Goal: Information Seeking & Learning: Learn about a topic

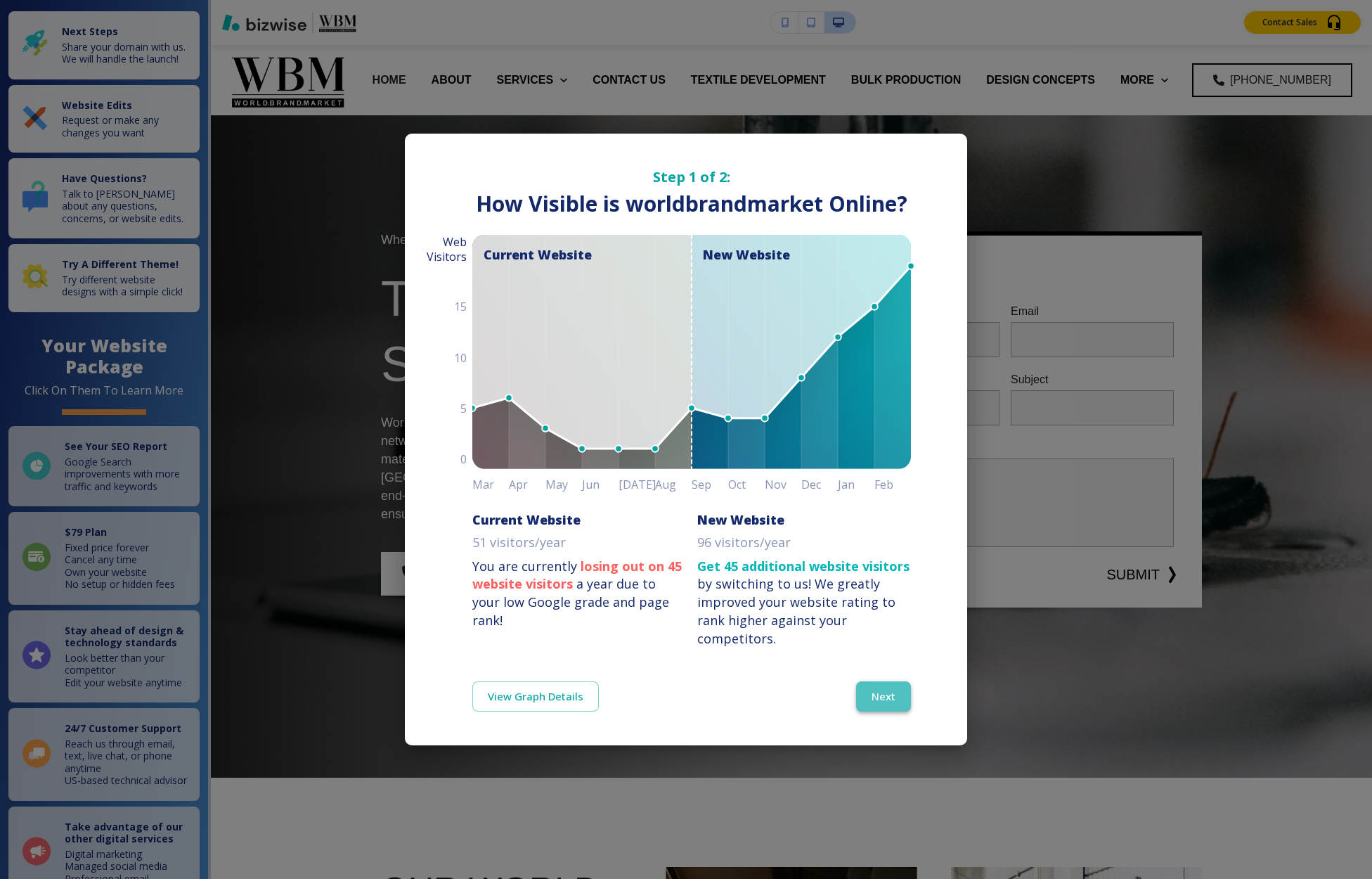
click at [880, 696] on button "Next" at bounding box center [883, 696] width 54 height 30
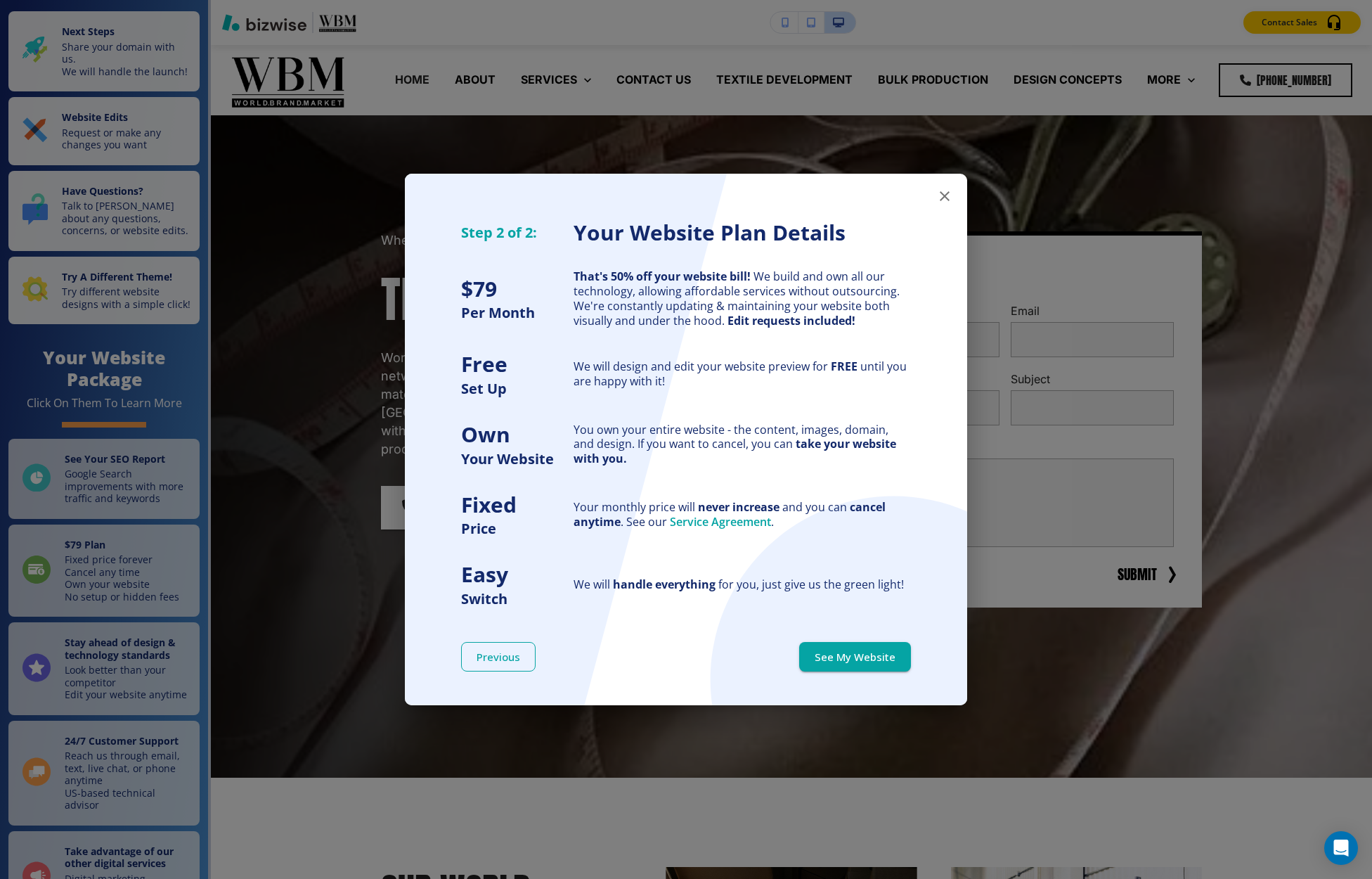
click at [508, 659] on button "Previous" at bounding box center [498, 657] width 74 height 30
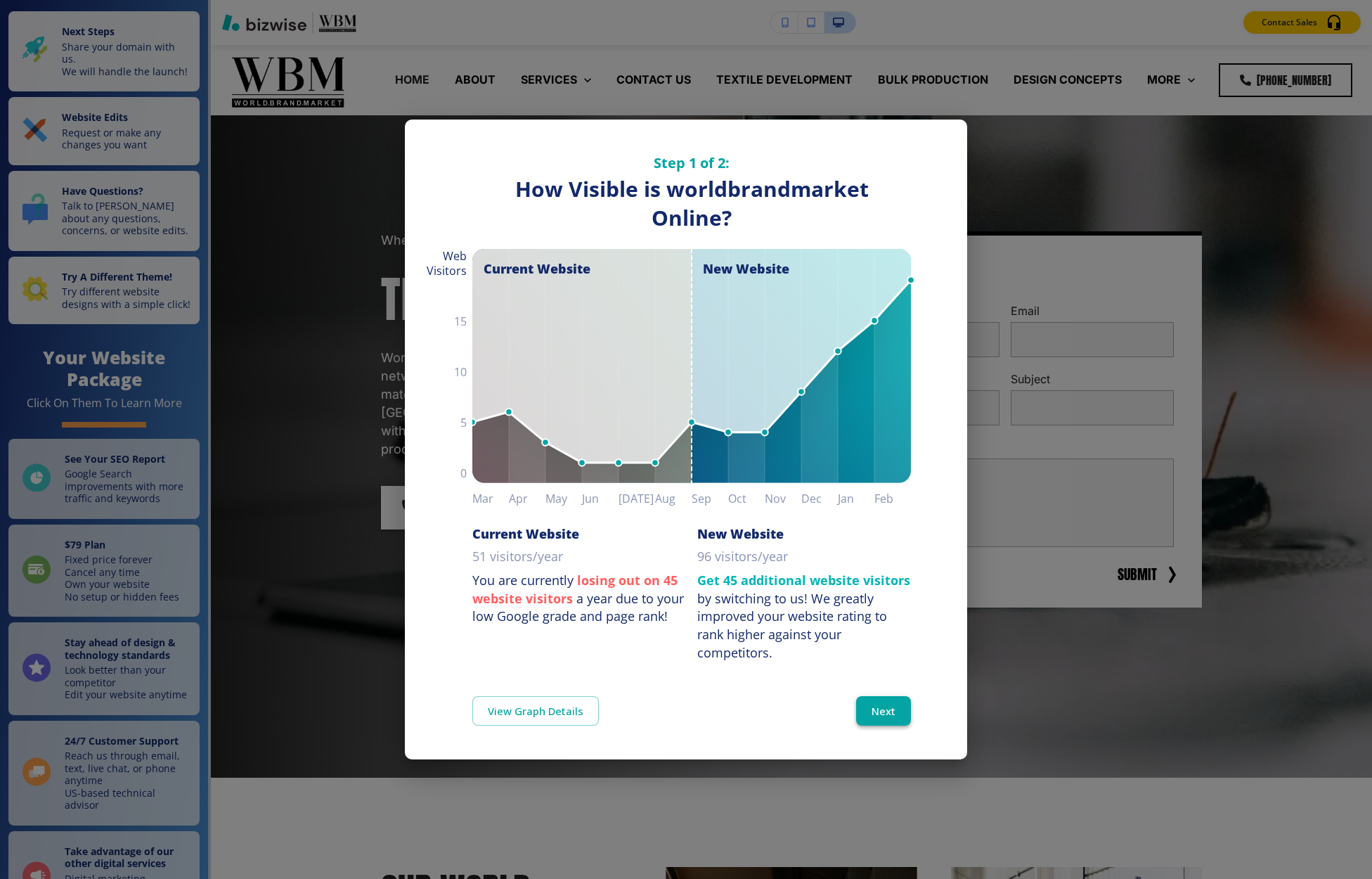
click at [888, 700] on button "Next" at bounding box center [883, 710] width 54 height 30
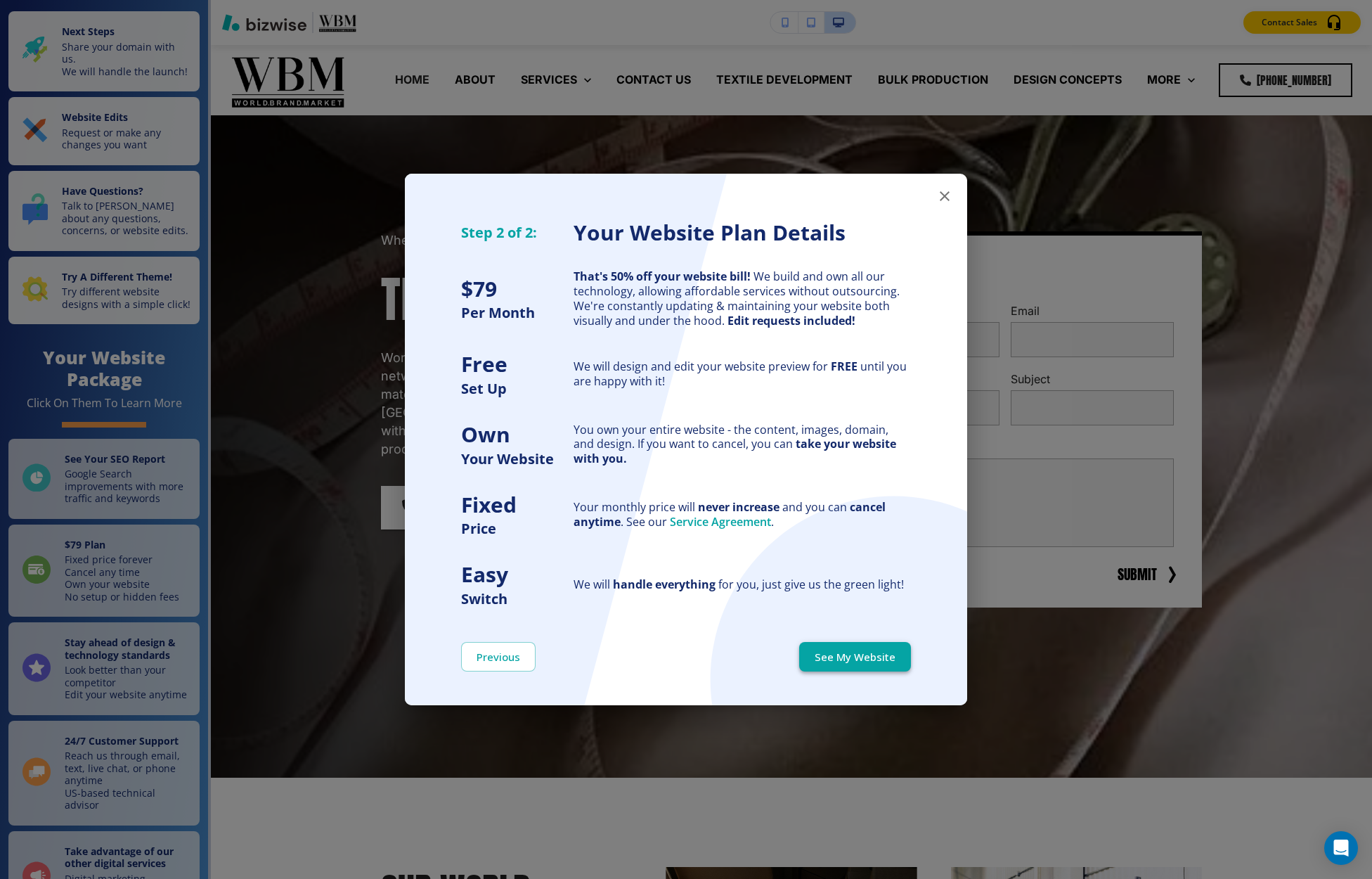
click at [839, 655] on button "See My Website" at bounding box center [854, 657] width 112 height 30
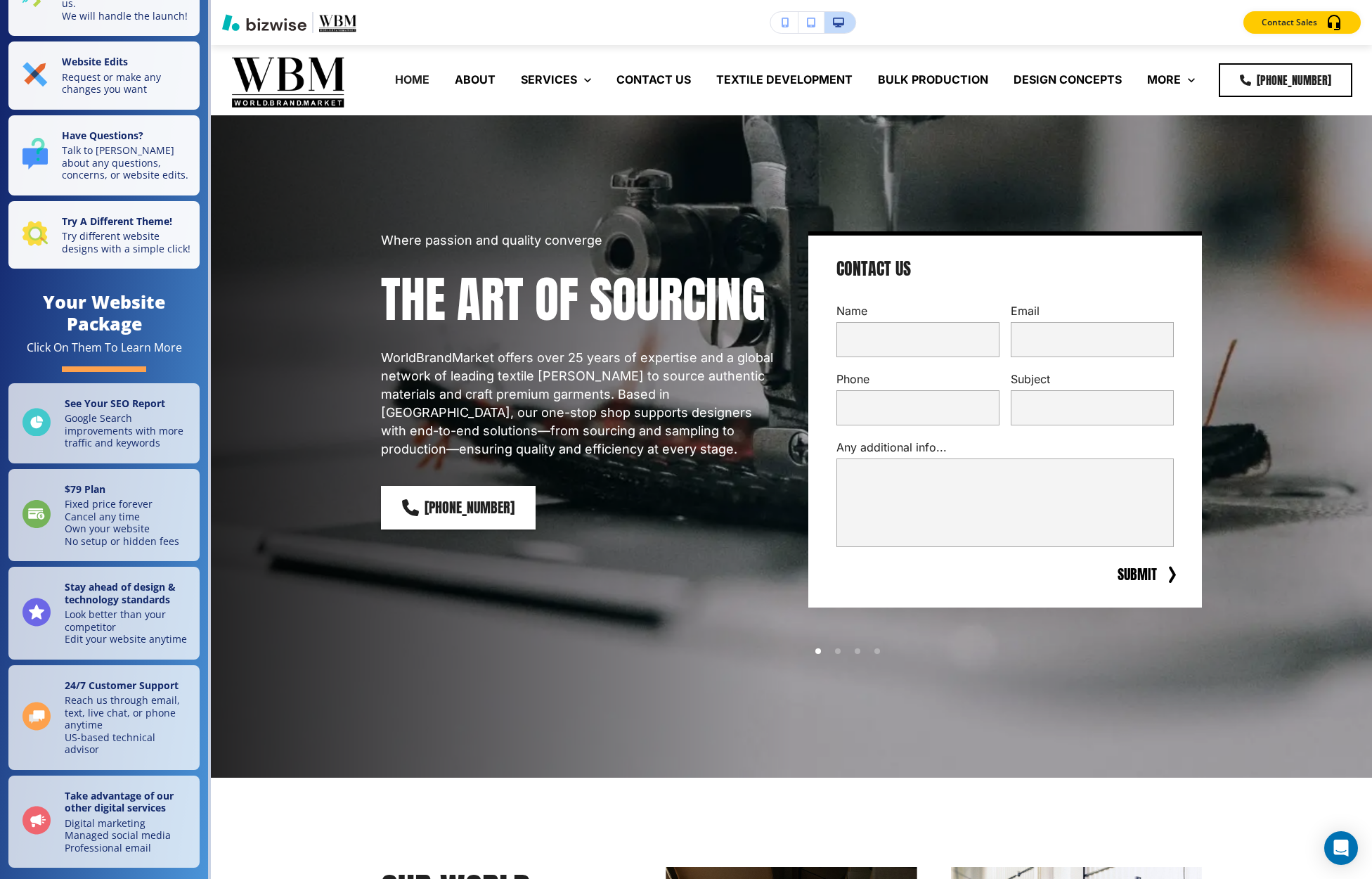
click at [783, 24] on icon "button" at bounding box center [785, 22] width 8 height 10
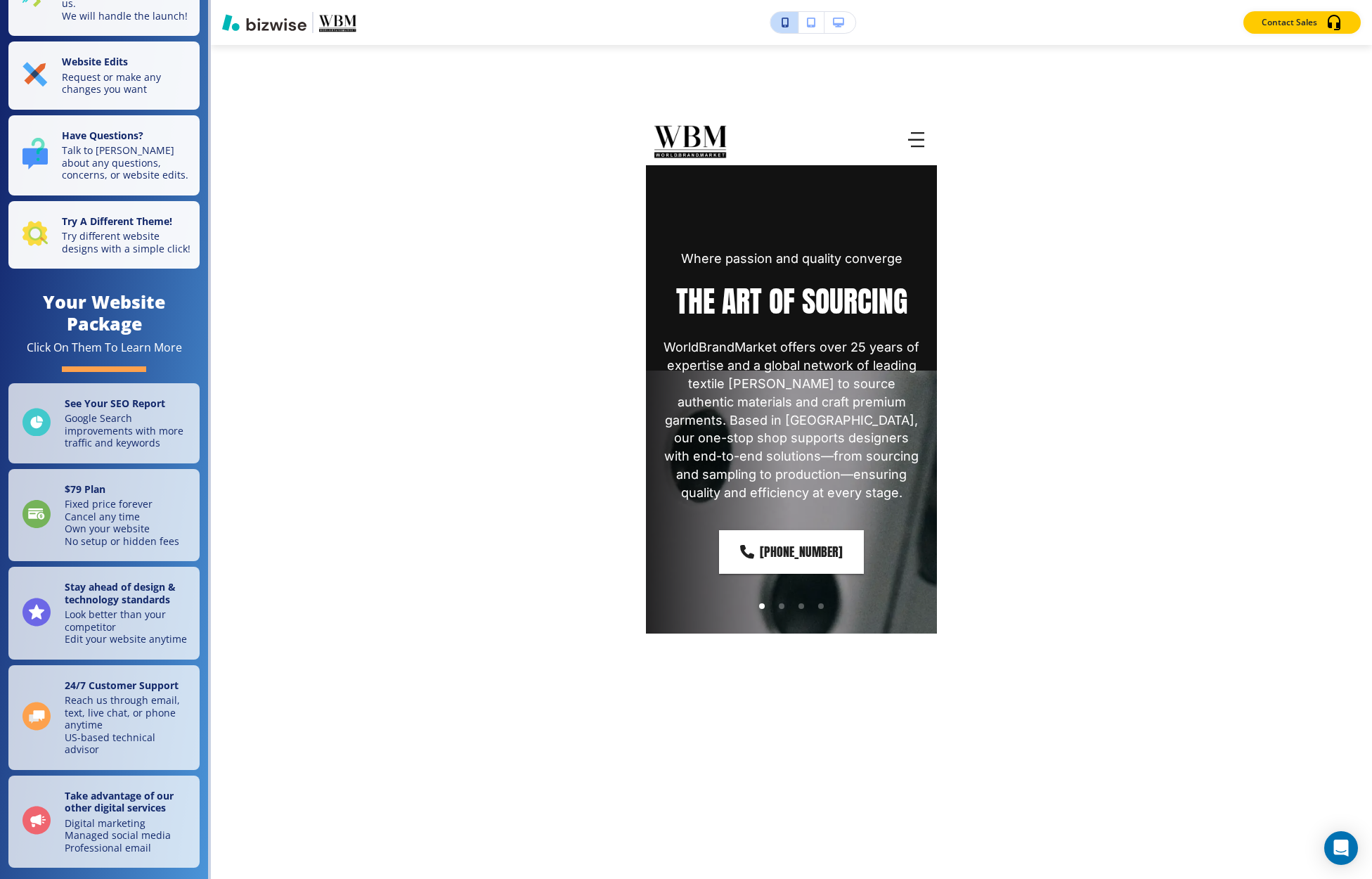
click at [790, 24] on button "button" at bounding box center [783, 22] width 28 height 21
click at [805, 26] on button "button" at bounding box center [811, 22] width 26 height 21
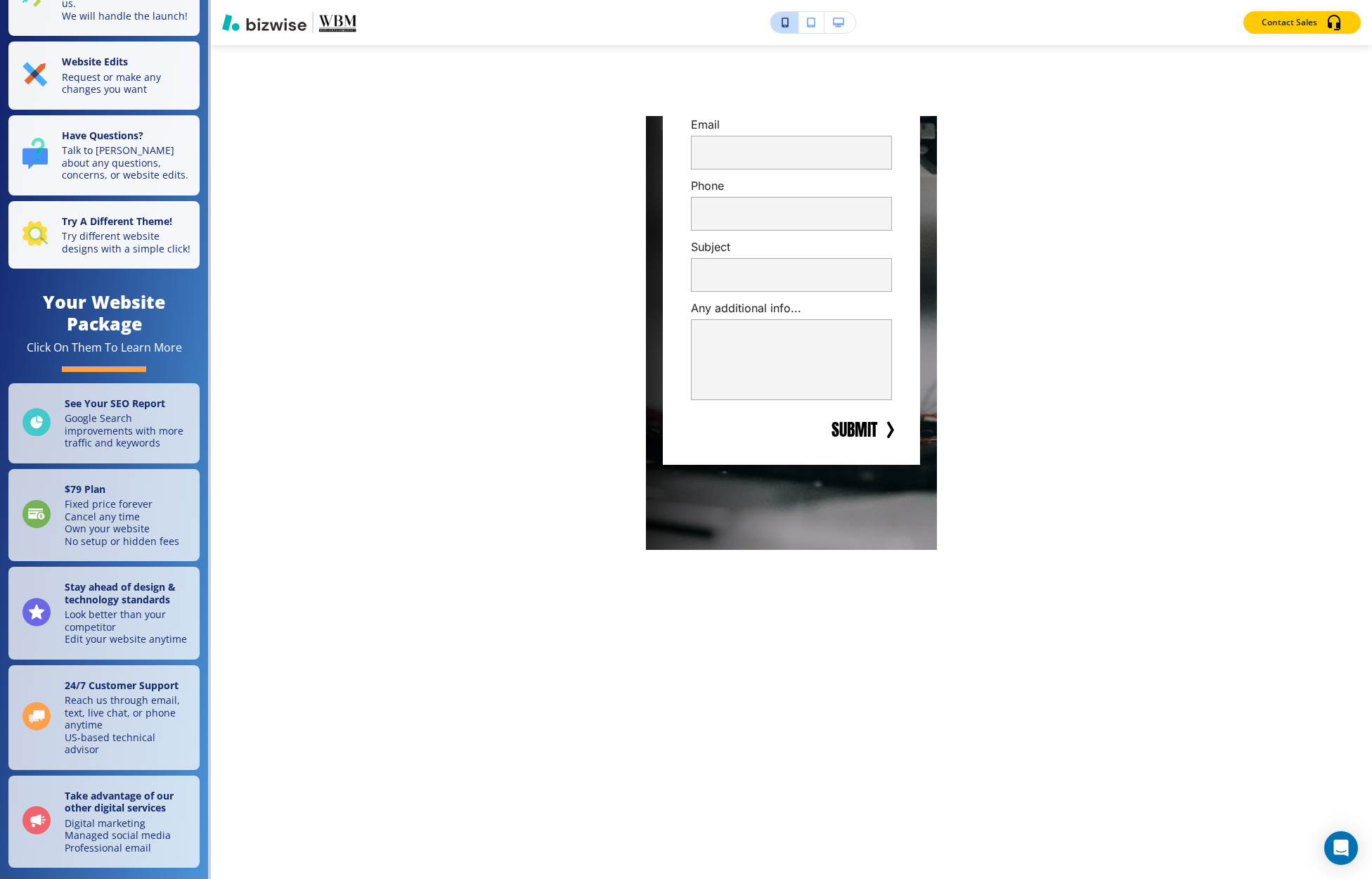
click at [846, 24] on button "button" at bounding box center [840, 22] width 31 height 21
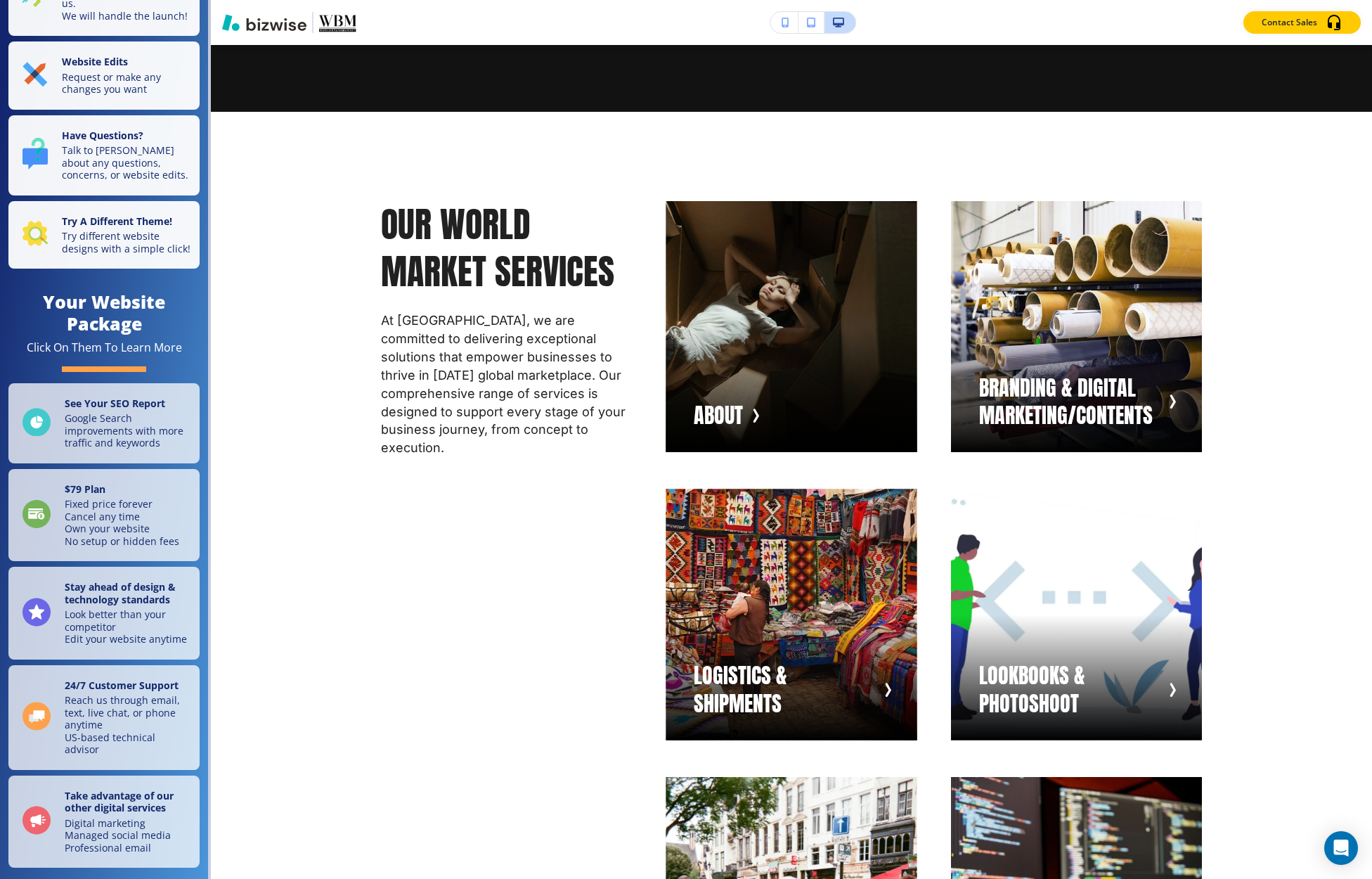
click at [789, 18] on icon "button" at bounding box center [785, 22] width 8 height 10
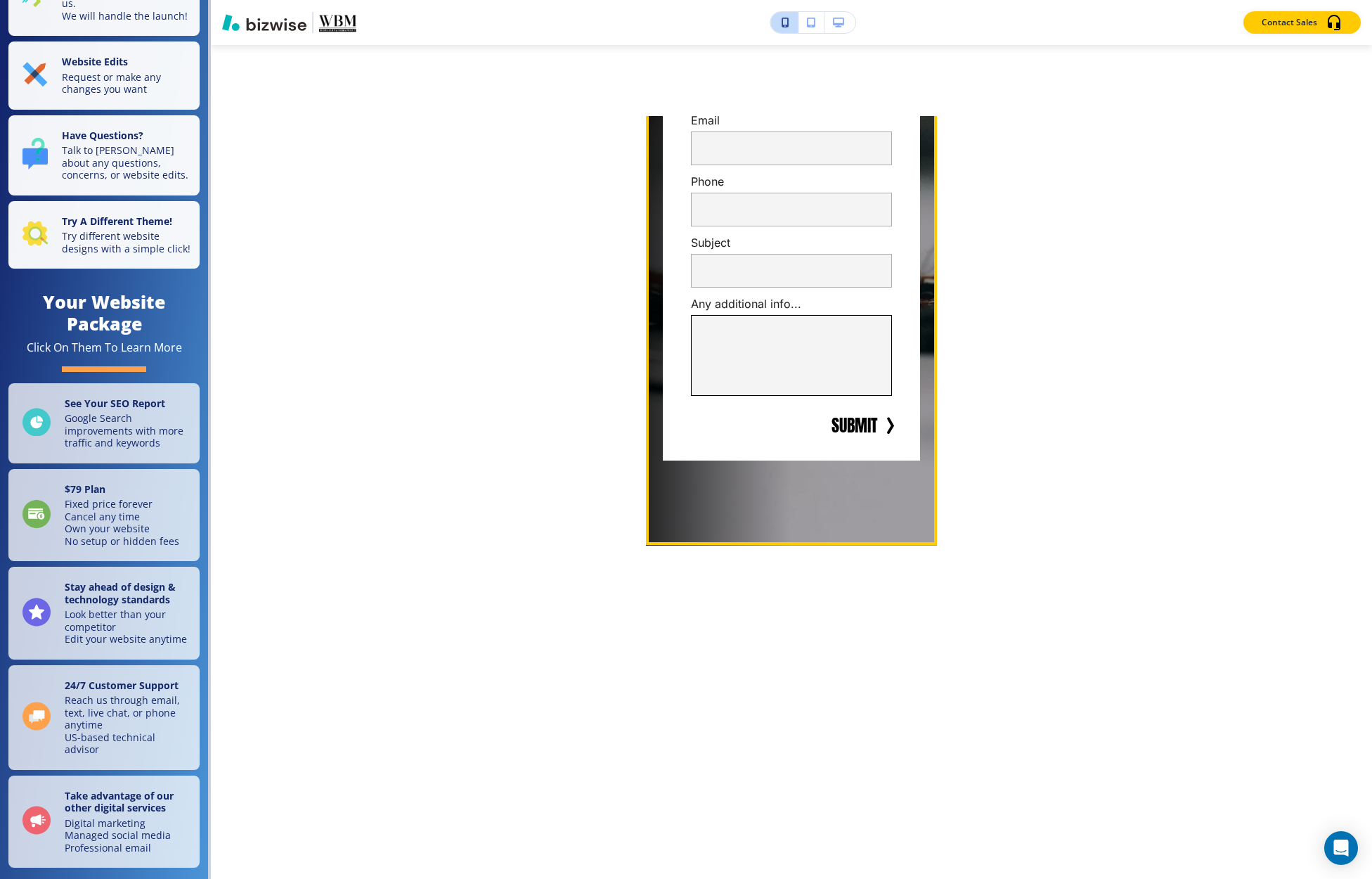
scroll to position [0, 0]
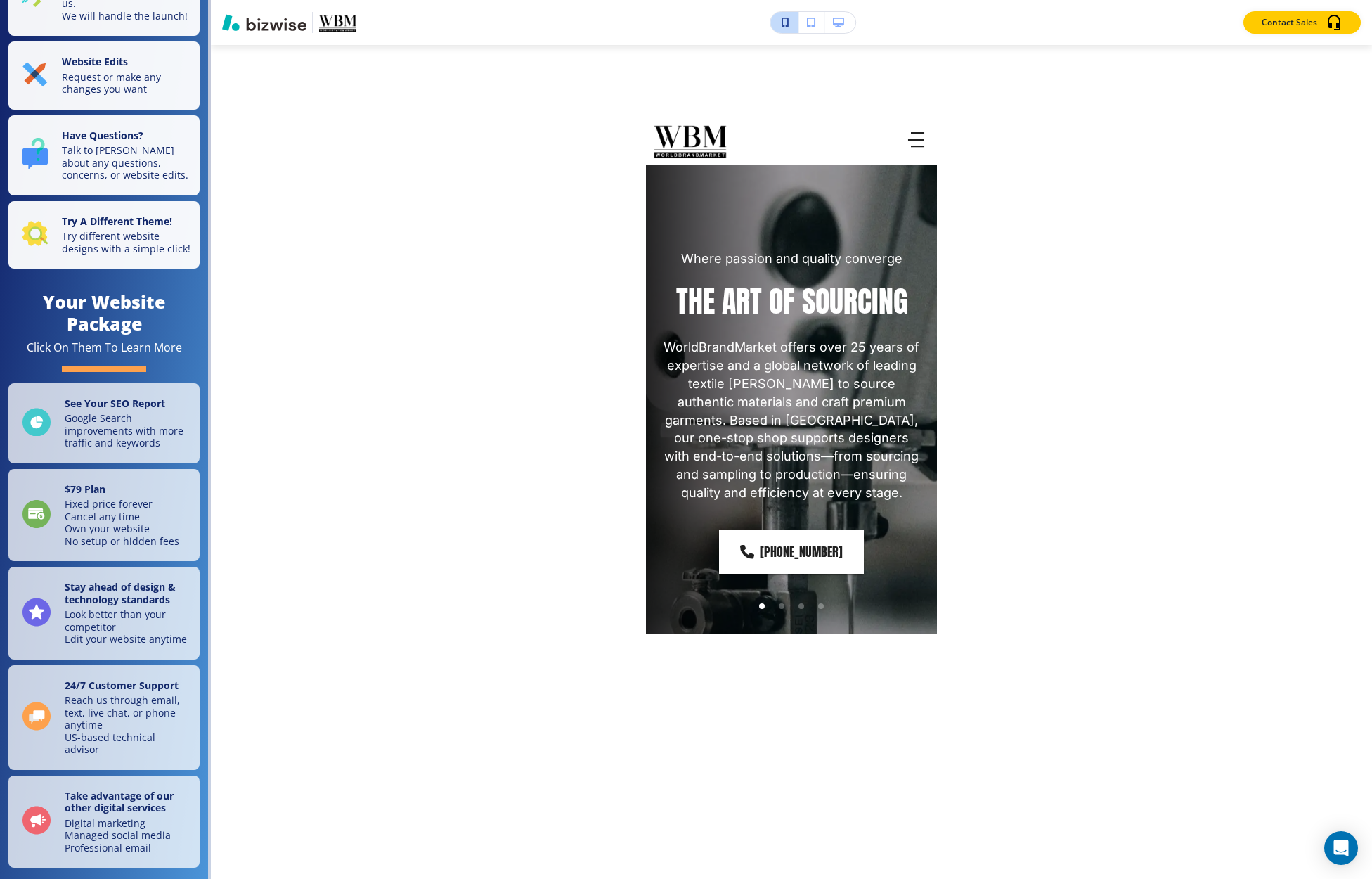
click at [845, 20] on button "button" at bounding box center [840, 22] width 31 height 21
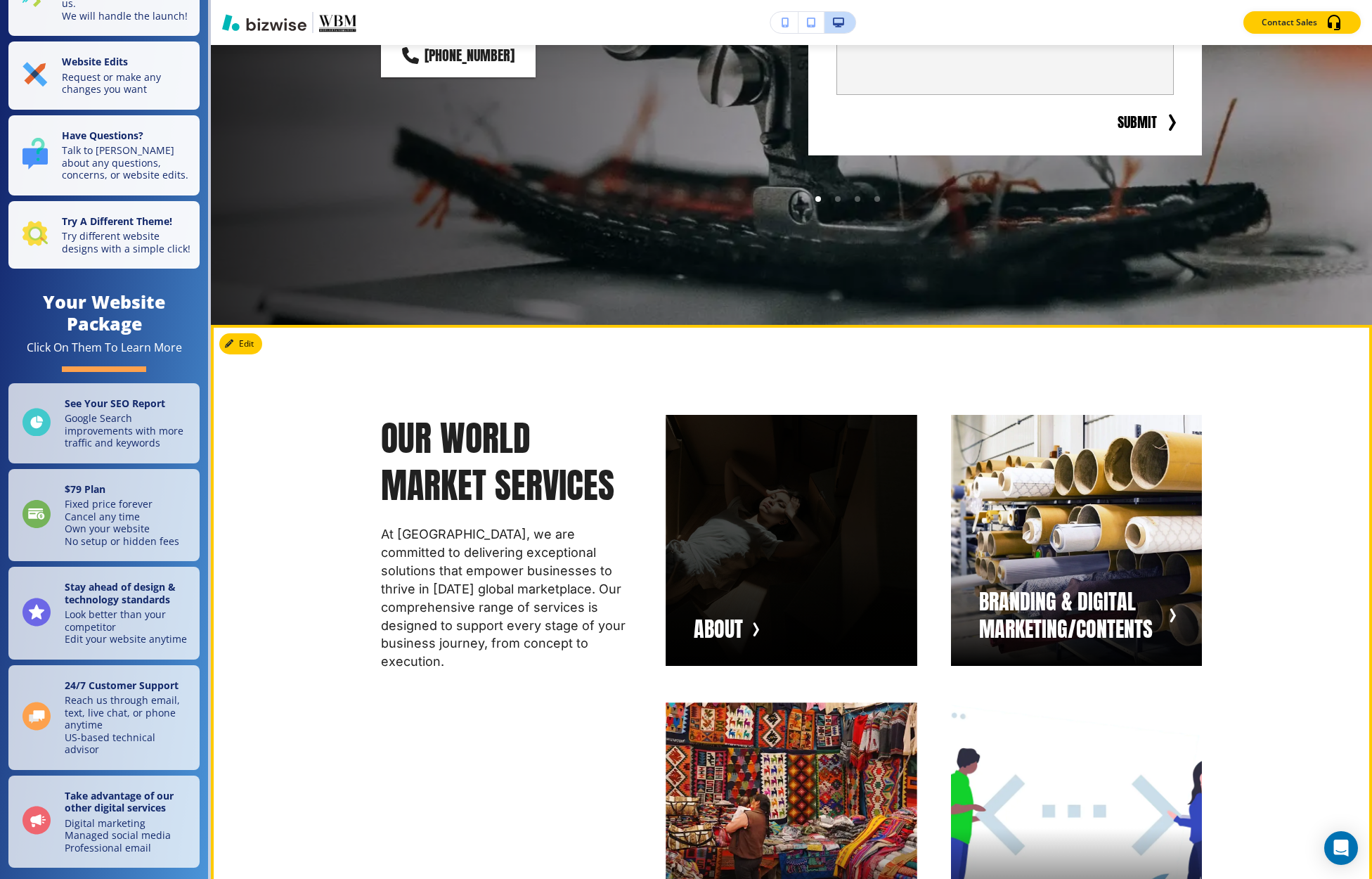
scroll to position [449, 0]
